Goal: Information Seeking & Learning: Learn about a topic

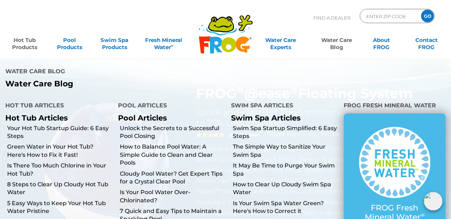
click at [336, 42] on link "Water Care Blog" at bounding box center [336, 40] width 35 height 14
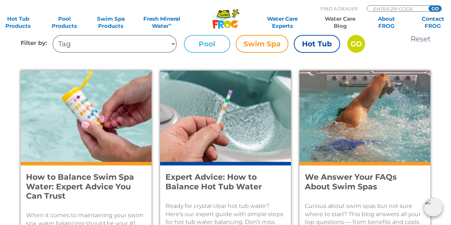
scroll to position [249, 0]
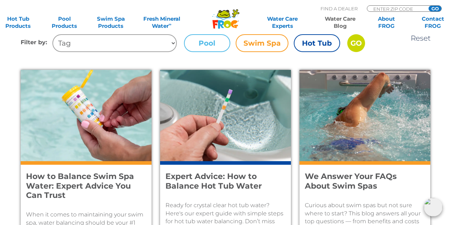
click at [271, 40] on label "Swim Spa" at bounding box center [261, 43] width 53 height 18
click at [0, 0] on input "Swim Spa" at bounding box center [0, 0] width 0 height 0
click at [271, 40] on label "Swim Spa" at bounding box center [261, 43] width 53 height 18
click at [0, 0] on input "Swim Spa" at bounding box center [0, 0] width 0 height 0
click at [353, 38] on input "GO" at bounding box center [356, 43] width 18 height 18
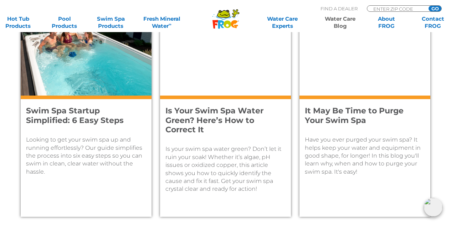
scroll to position [784, 0]
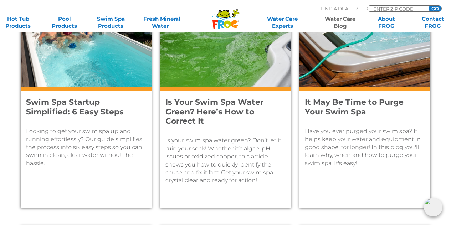
click at [345, 110] on h4 "It May Be Time to Purge Your Swim Spa" at bounding box center [360, 107] width 110 height 19
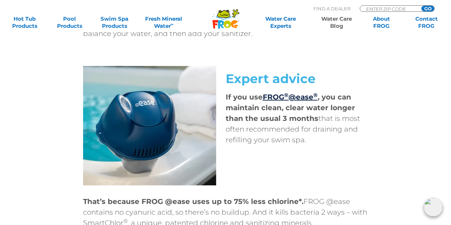
scroll to position [2927, 0]
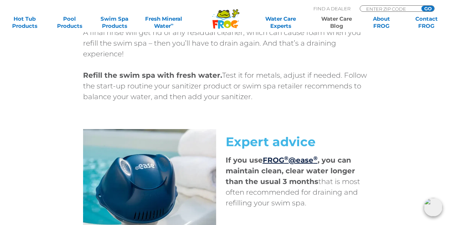
click at [303, 82] on div "A final rinse will get rid of any residual cleaner, which can cause foam when y…" at bounding box center [225, 69] width 285 height 97
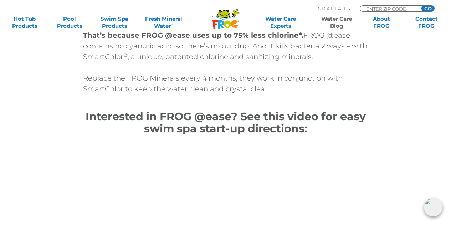
scroll to position [3105, 0]
